Goal: Task Accomplishment & Management: Complete application form

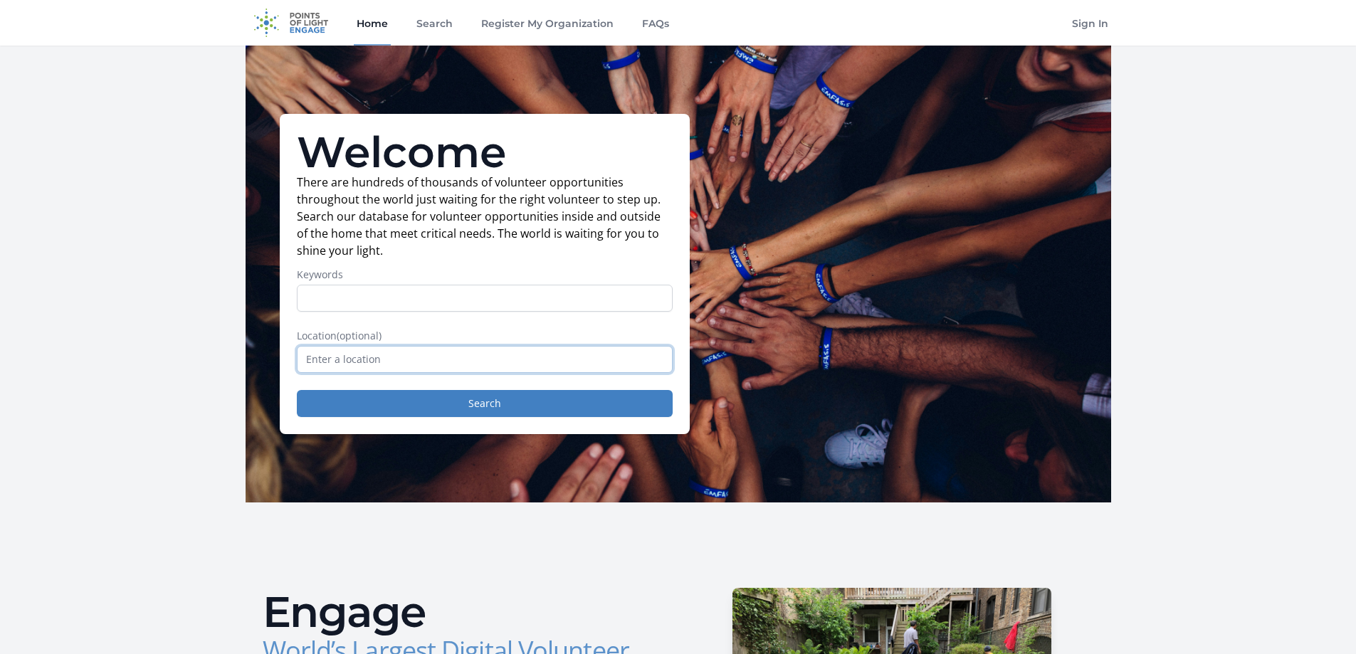
click at [347, 360] on input "text" at bounding box center [485, 359] width 376 height 27
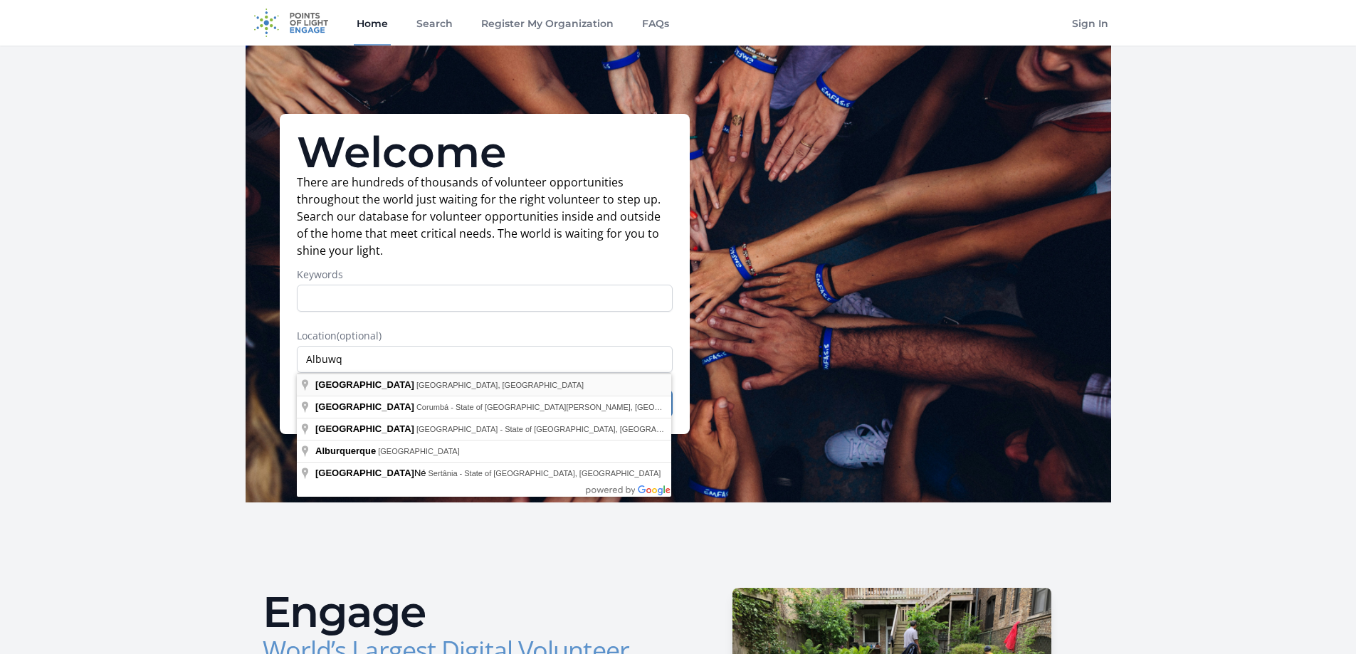
type input "[GEOGRAPHIC_DATA], [GEOGRAPHIC_DATA], [GEOGRAPHIC_DATA]"
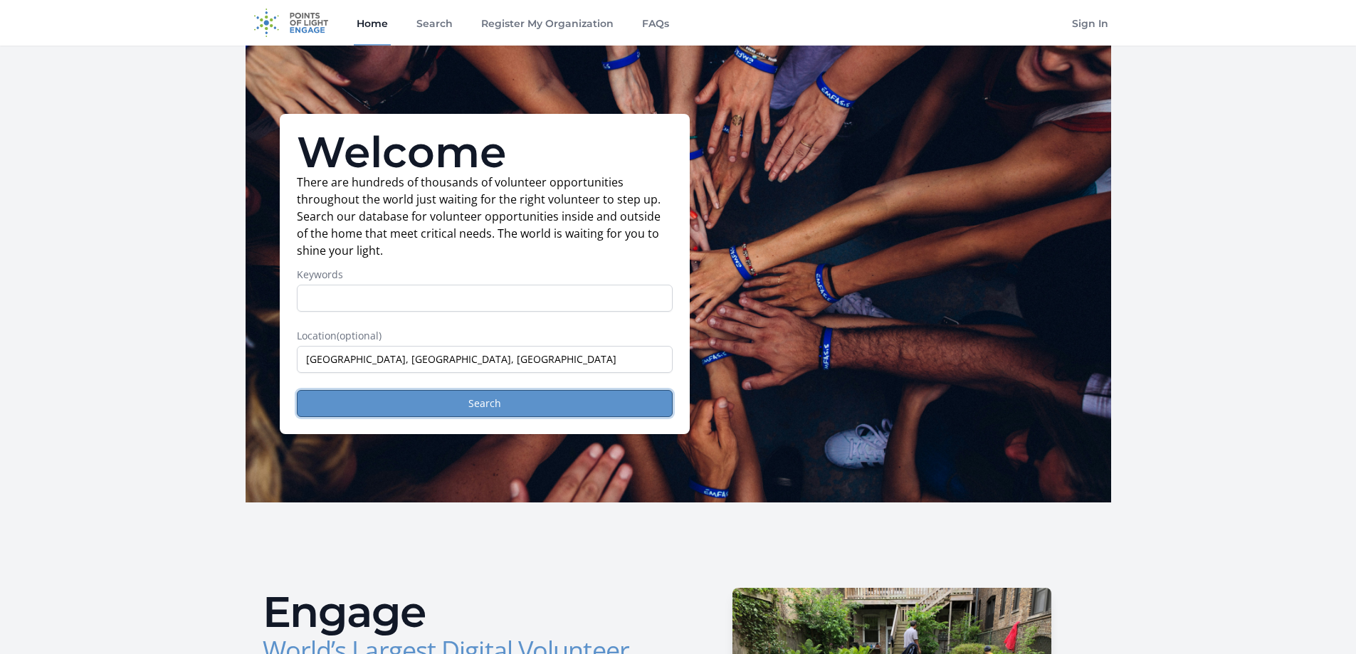
click at [485, 406] on button "Search" at bounding box center [485, 403] width 376 height 27
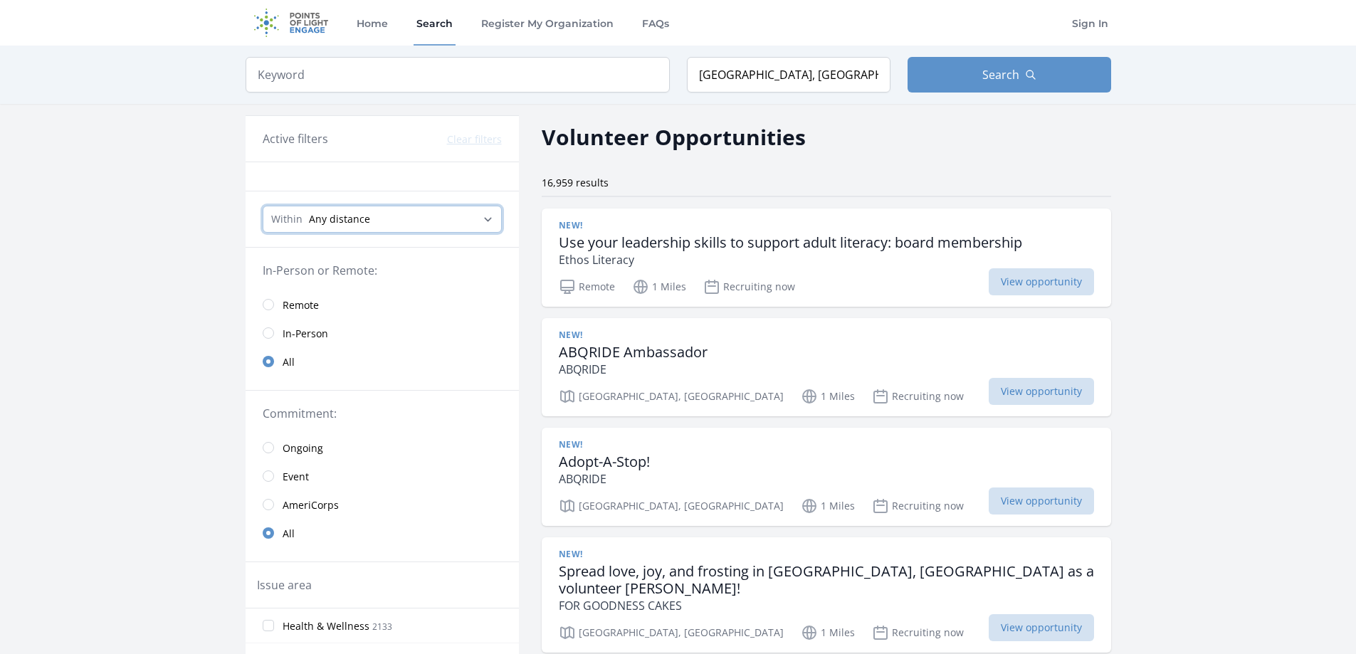
click at [495, 217] on select "Any distance , 5 Miles , 20 Miles , 50 Miles , 100 Miles" at bounding box center [382, 219] width 239 height 27
select select "32186"
click at [263, 206] on select "Any distance , 5 Miles , 20 Miles , 50 Miles , 100 Miles" at bounding box center [382, 219] width 239 height 27
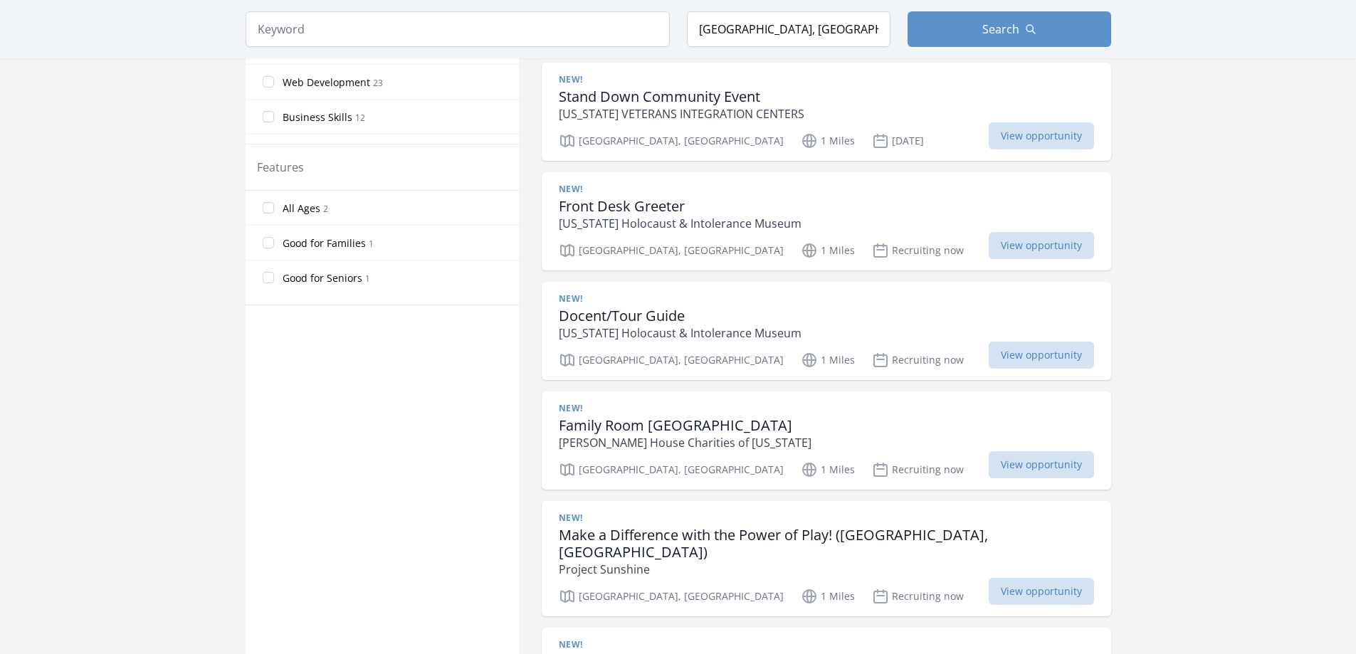
scroll to position [712, 0]
click at [265, 209] on input "All Ages 2" at bounding box center [268, 206] width 11 height 11
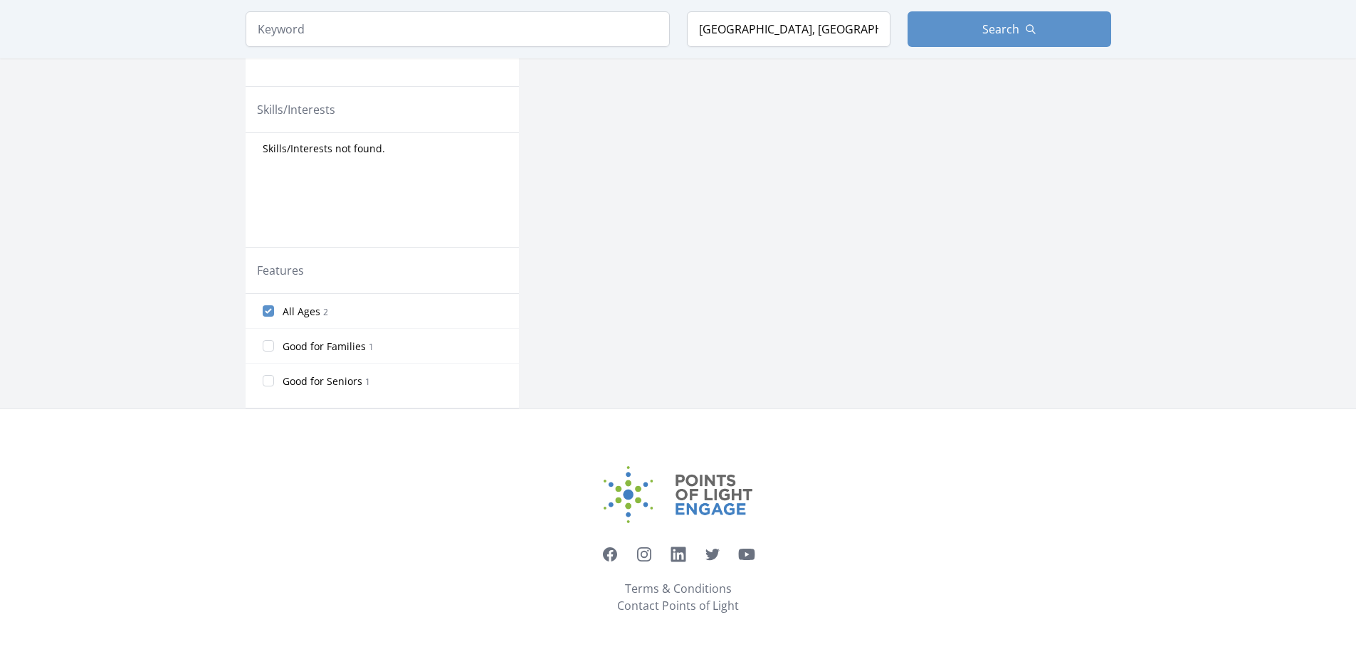
scroll to position [0, 0]
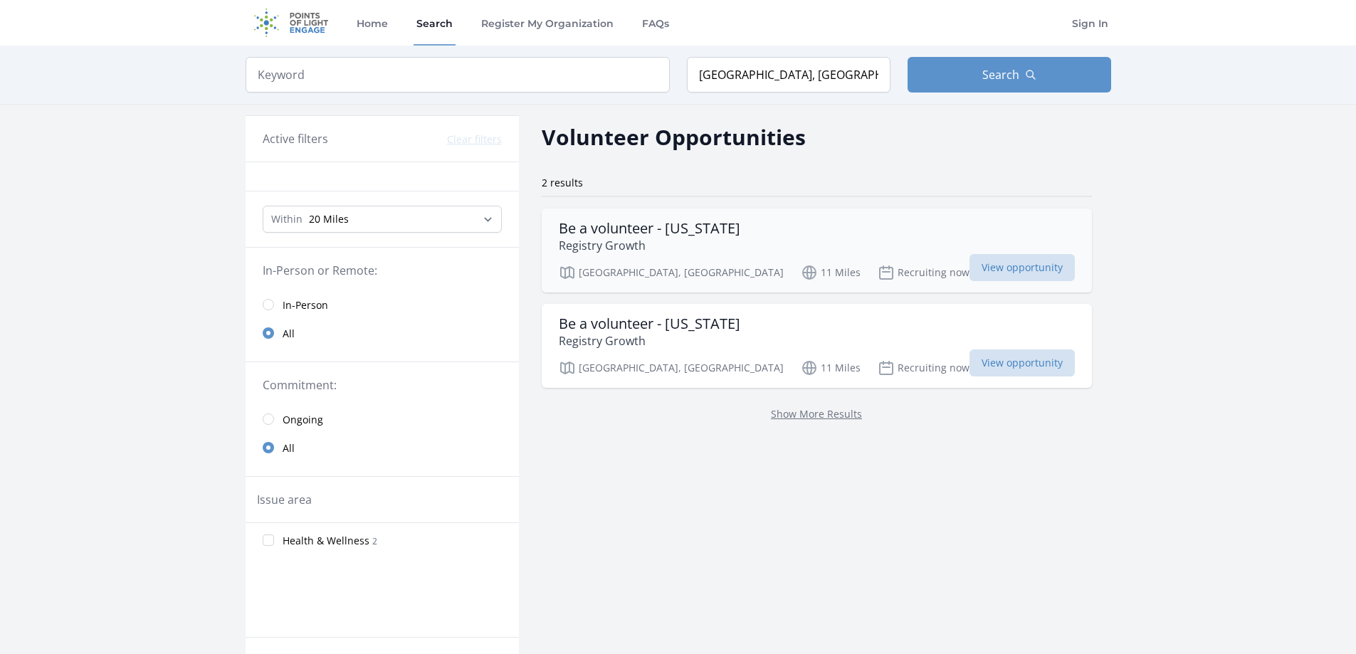
click at [619, 229] on h3 "Be a volunteer - New Mexico" at bounding box center [650, 228] width 182 height 17
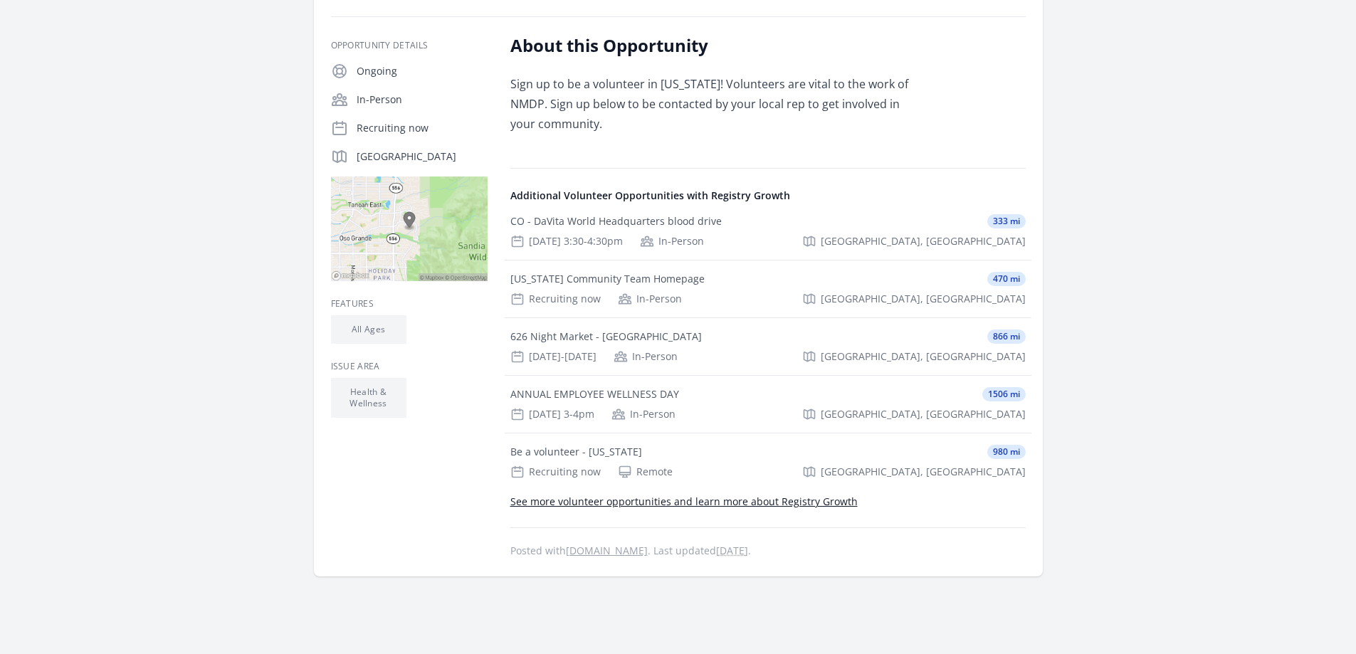
scroll to position [237, 0]
